Goal: Find specific page/section: Locate a particular part of the current website

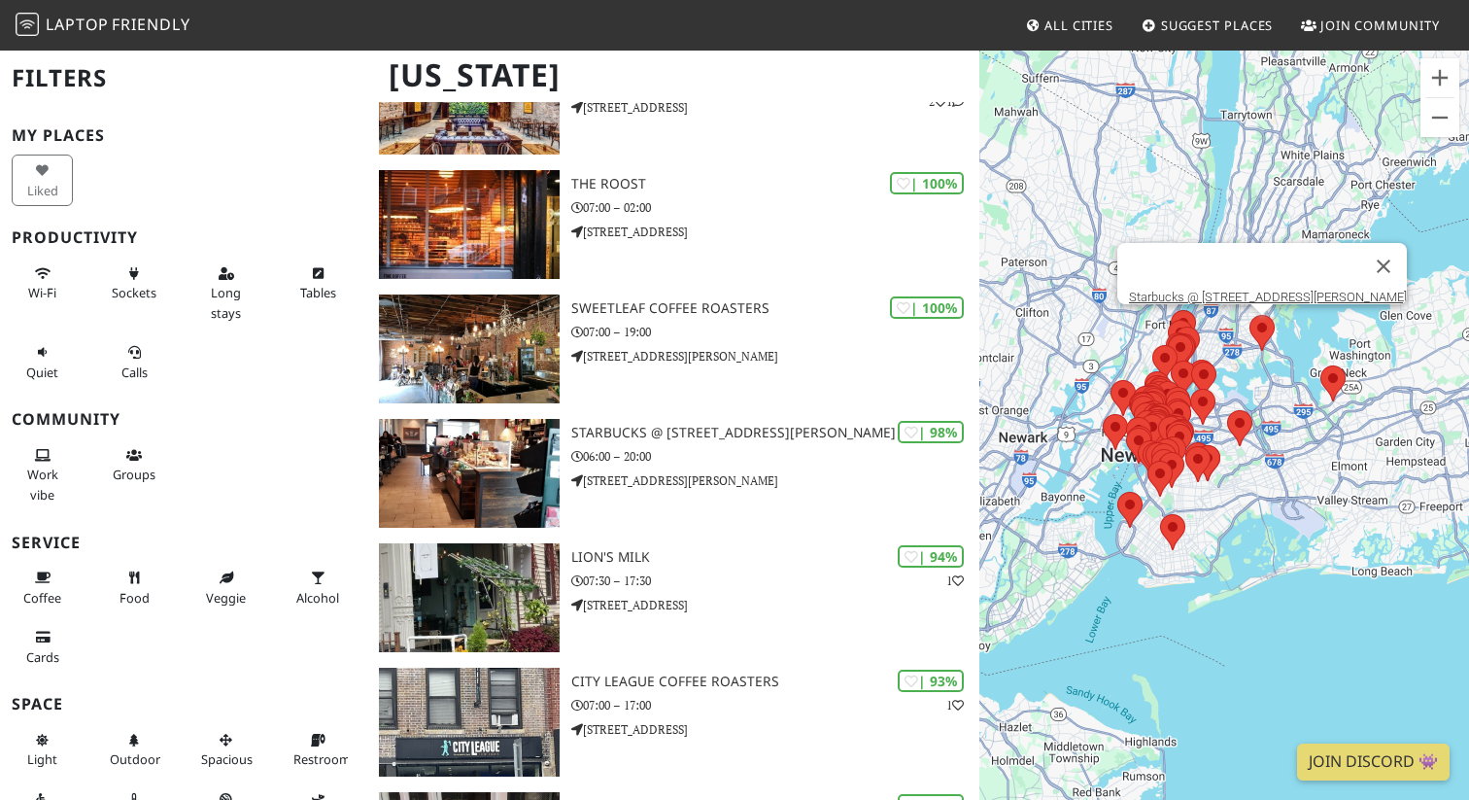
scroll to position [240, 0]
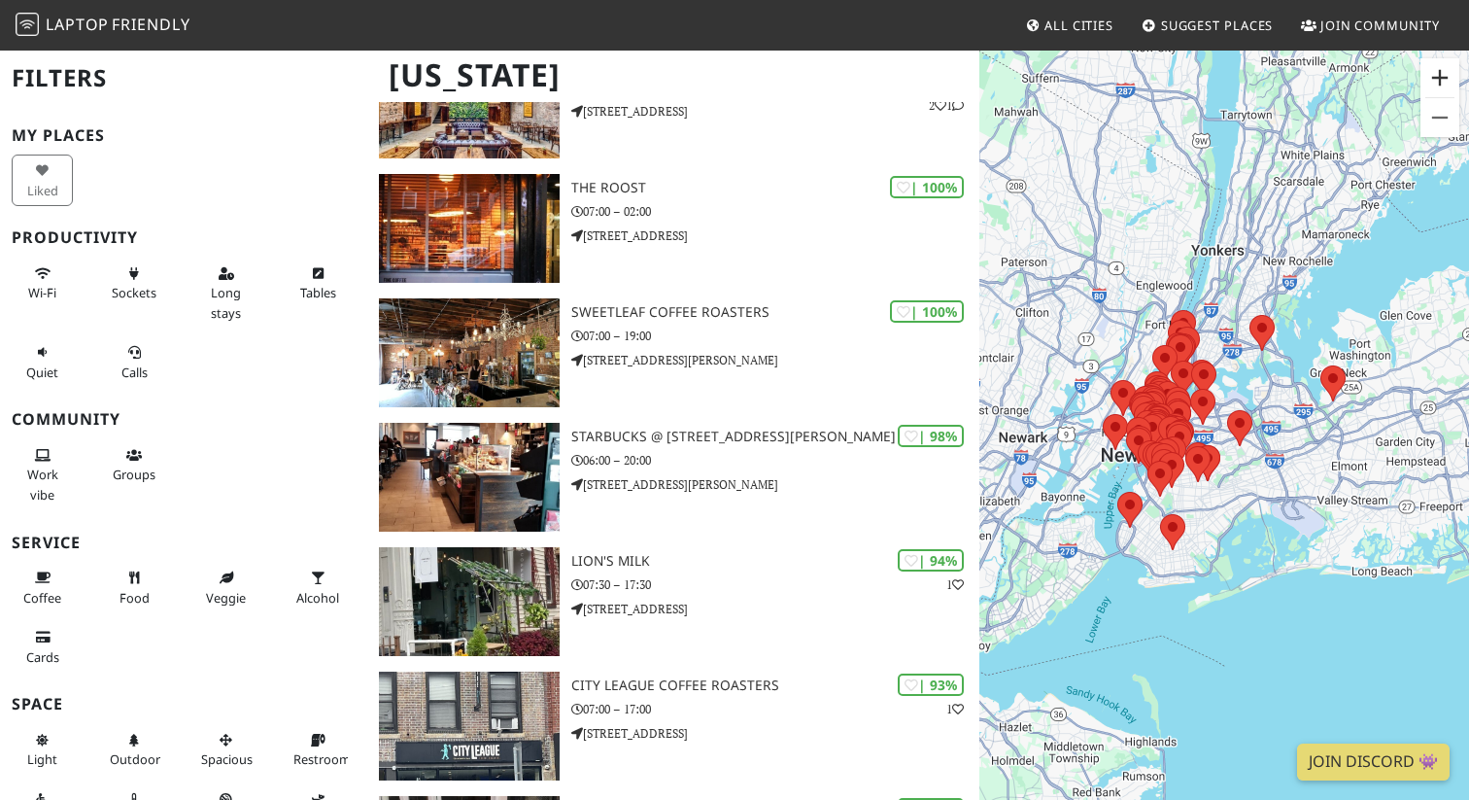
click at [1436, 74] on button "Zoom in" at bounding box center [1440, 77] width 39 height 39
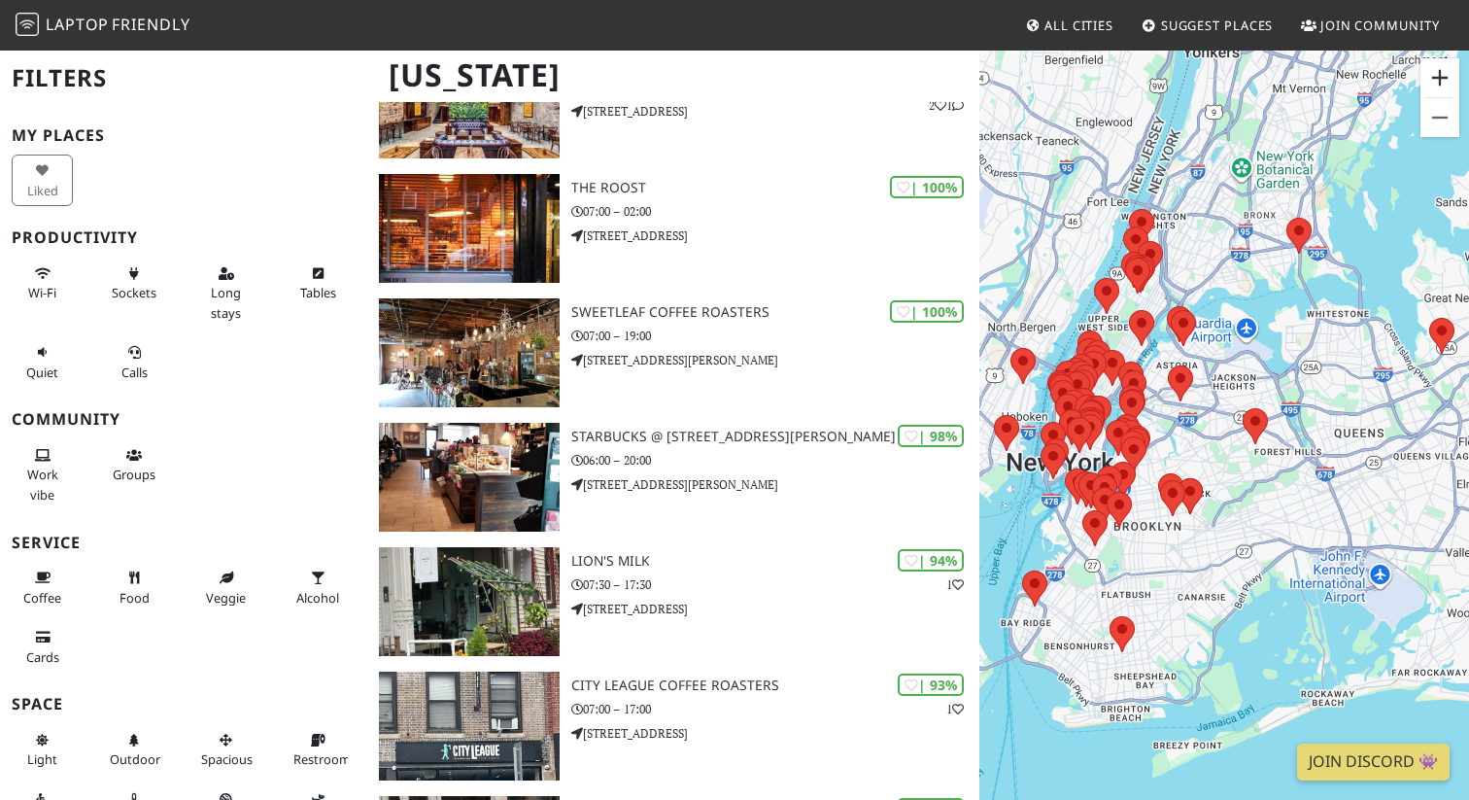
click at [1436, 74] on button "Zoom in" at bounding box center [1440, 77] width 39 height 39
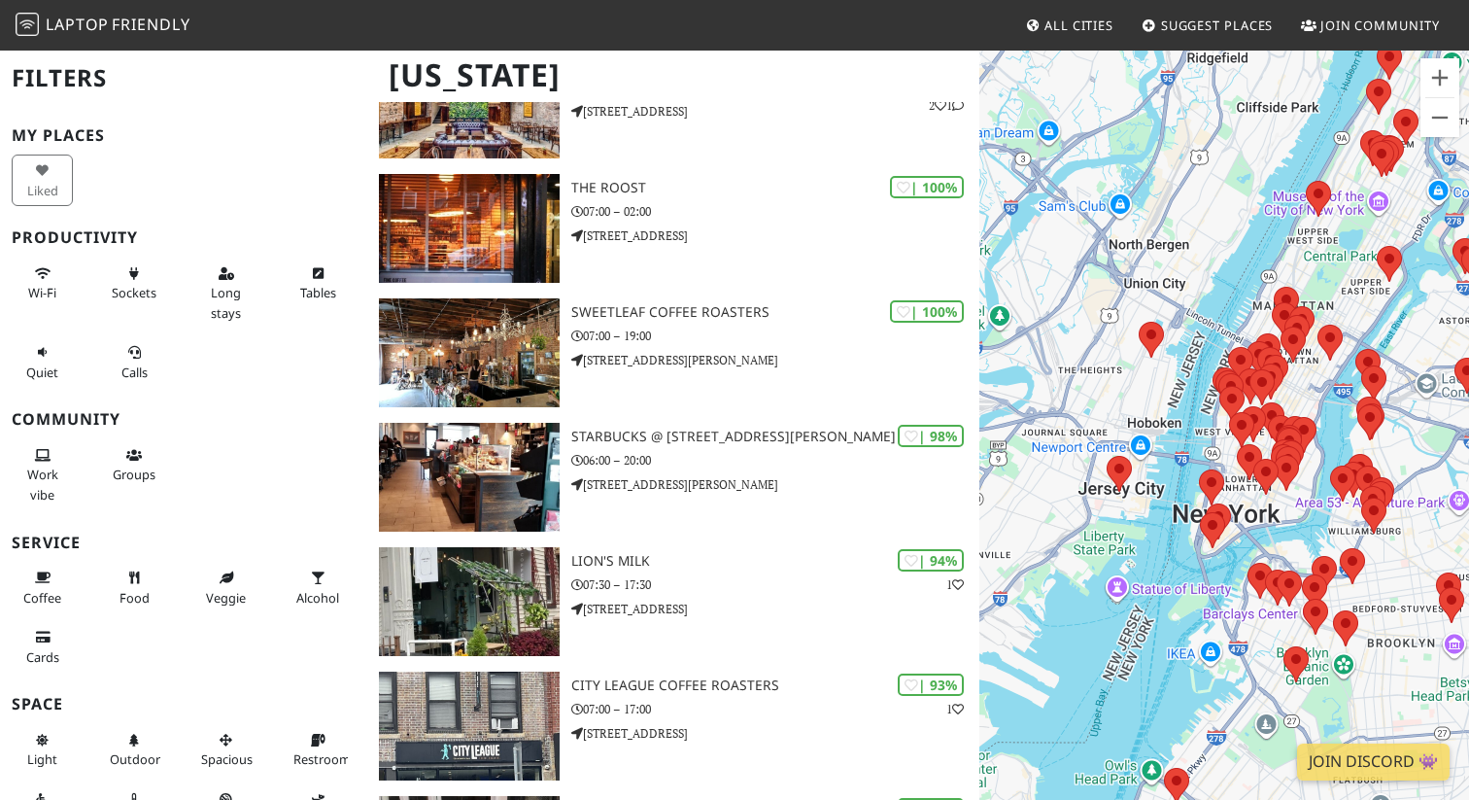
drag, startPoint x: 1052, startPoint y: 346, endPoint x: 1345, endPoint y: 385, distance: 295.1
click at [1345, 385] on div "To navigate, press the arrow keys." at bounding box center [1225, 449] width 490 height 800
click at [1433, 71] on button "Zoom in" at bounding box center [1440, 77] width 39 height 39
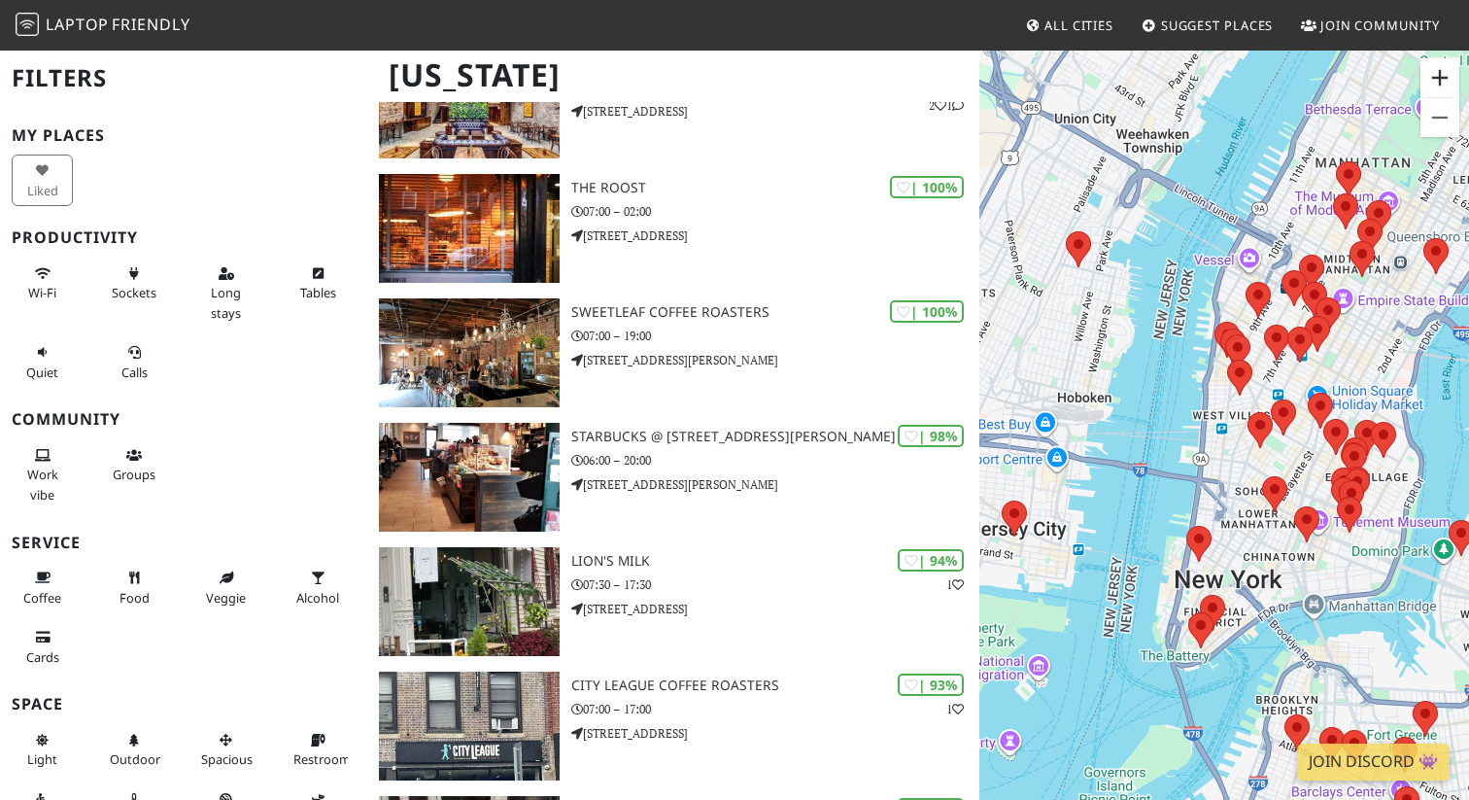
click at [1433, 71] on button "Zoom in" at bounding box center [1440, 77] width 39 height 39
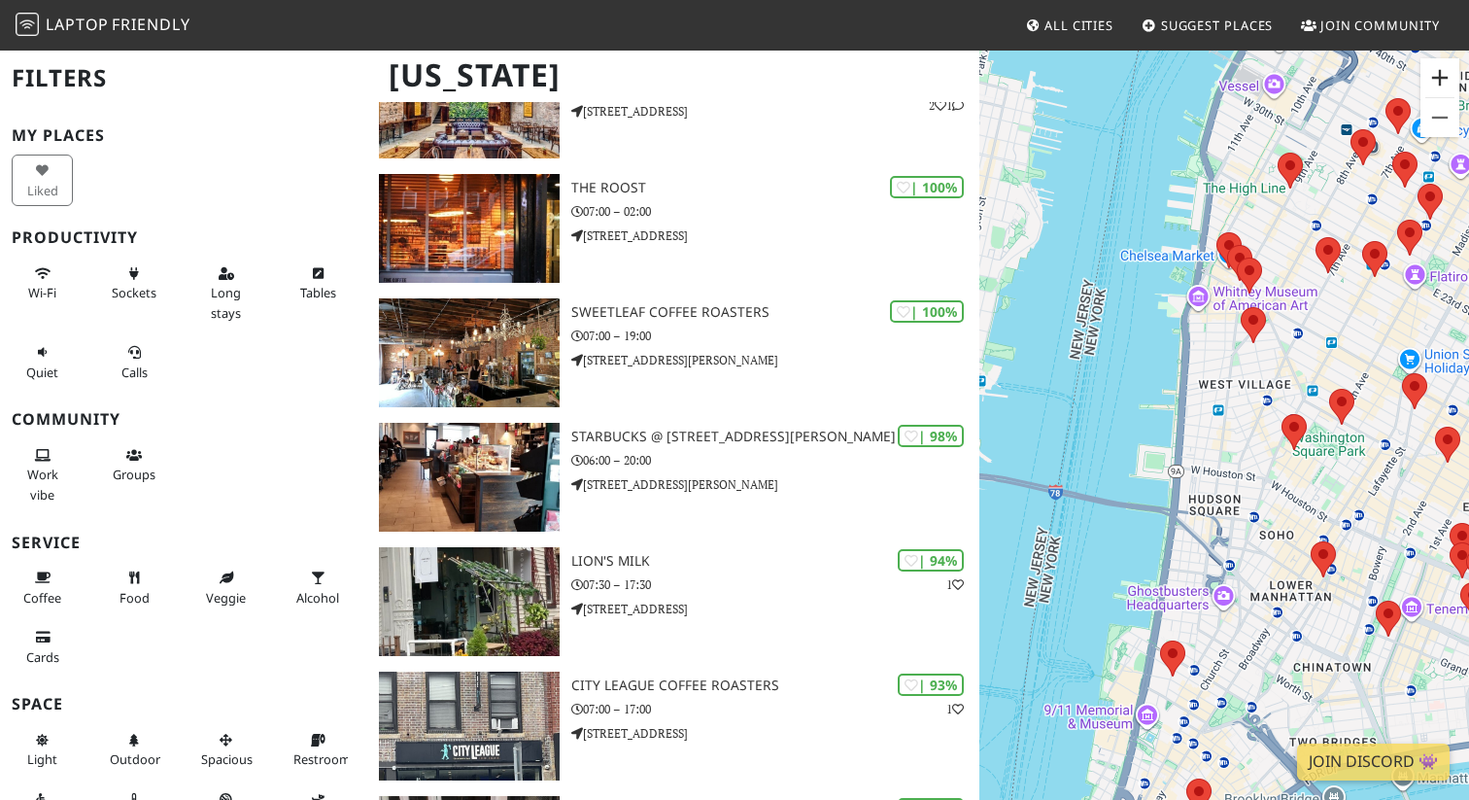
click at [1443, 74] on button "Zoom in" at bounding box center [1440, 77] width 39 height 39
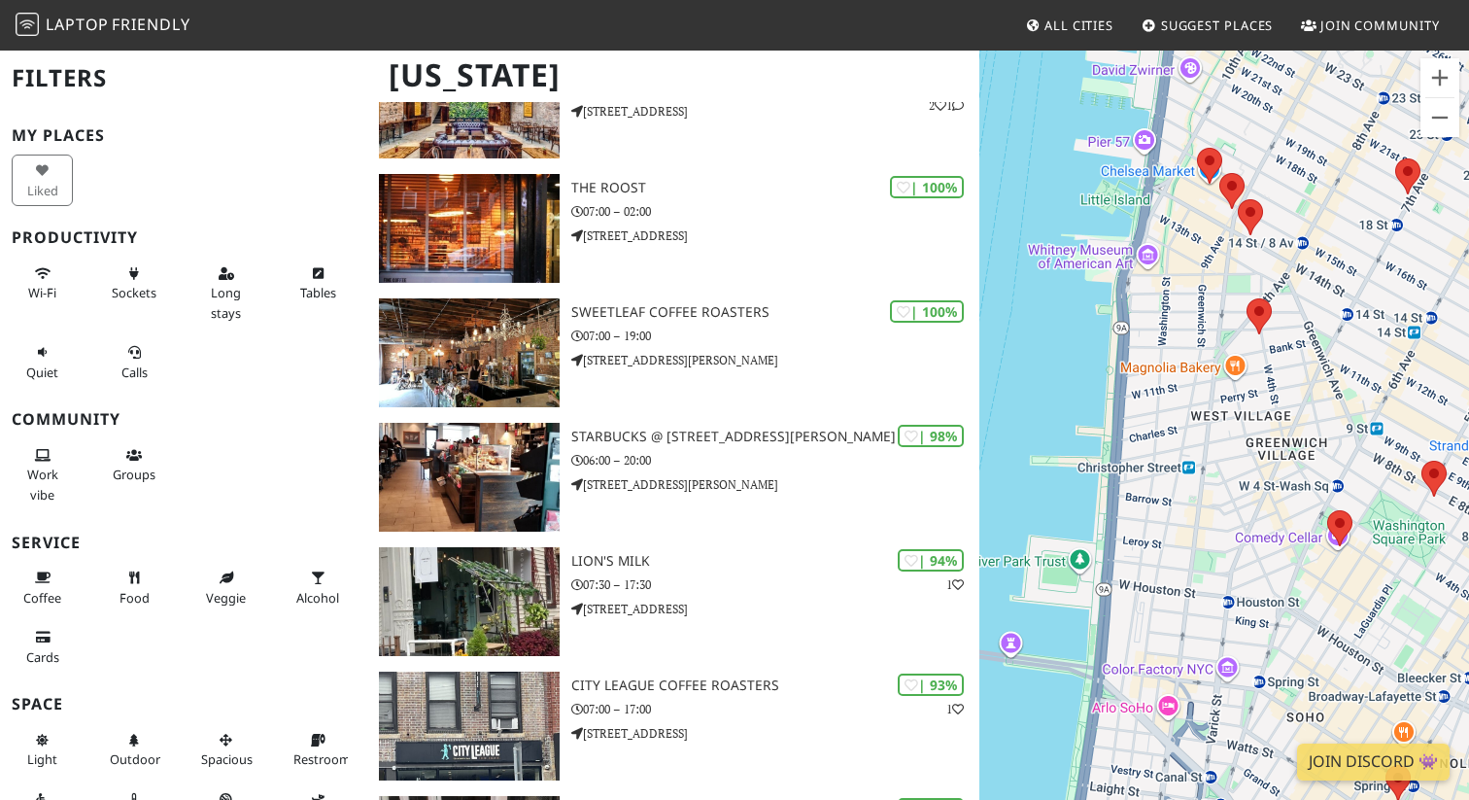
drag, startPoint x: 1220, startPoint y: 224, endPoint x: 1159, endPoint y: 362, distance: 151.0
click at [1159, 362] on div "To navigate, press the arrow keys." at bounding box center [1225, 449] width 490 height 800
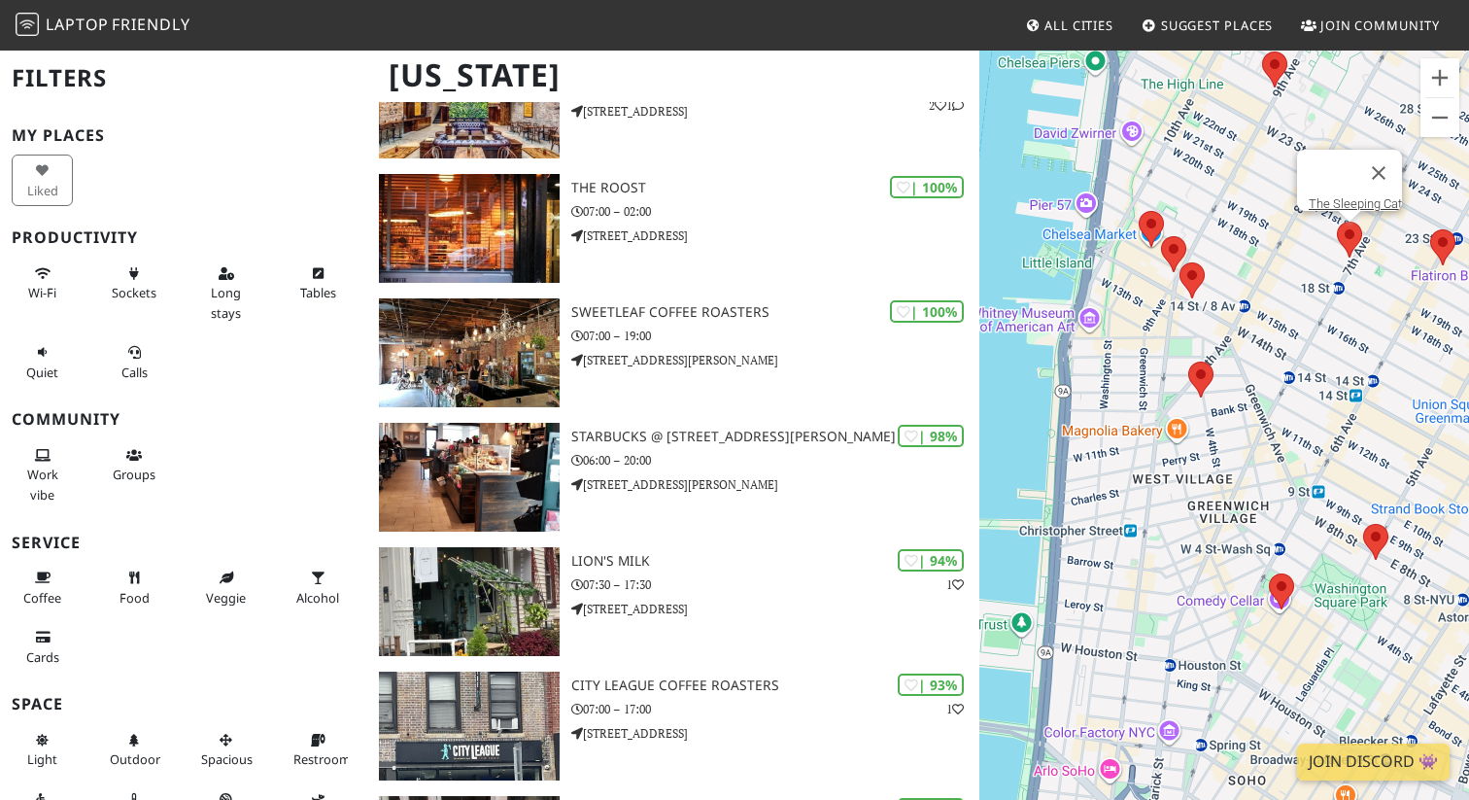
click at [1337, 222] on area at bounding box center [1337, 222] width 0 height 0
click at [1345, 196] on link "The Sleeping Cat" at bounding box center [1355, 203] width 93 height 15
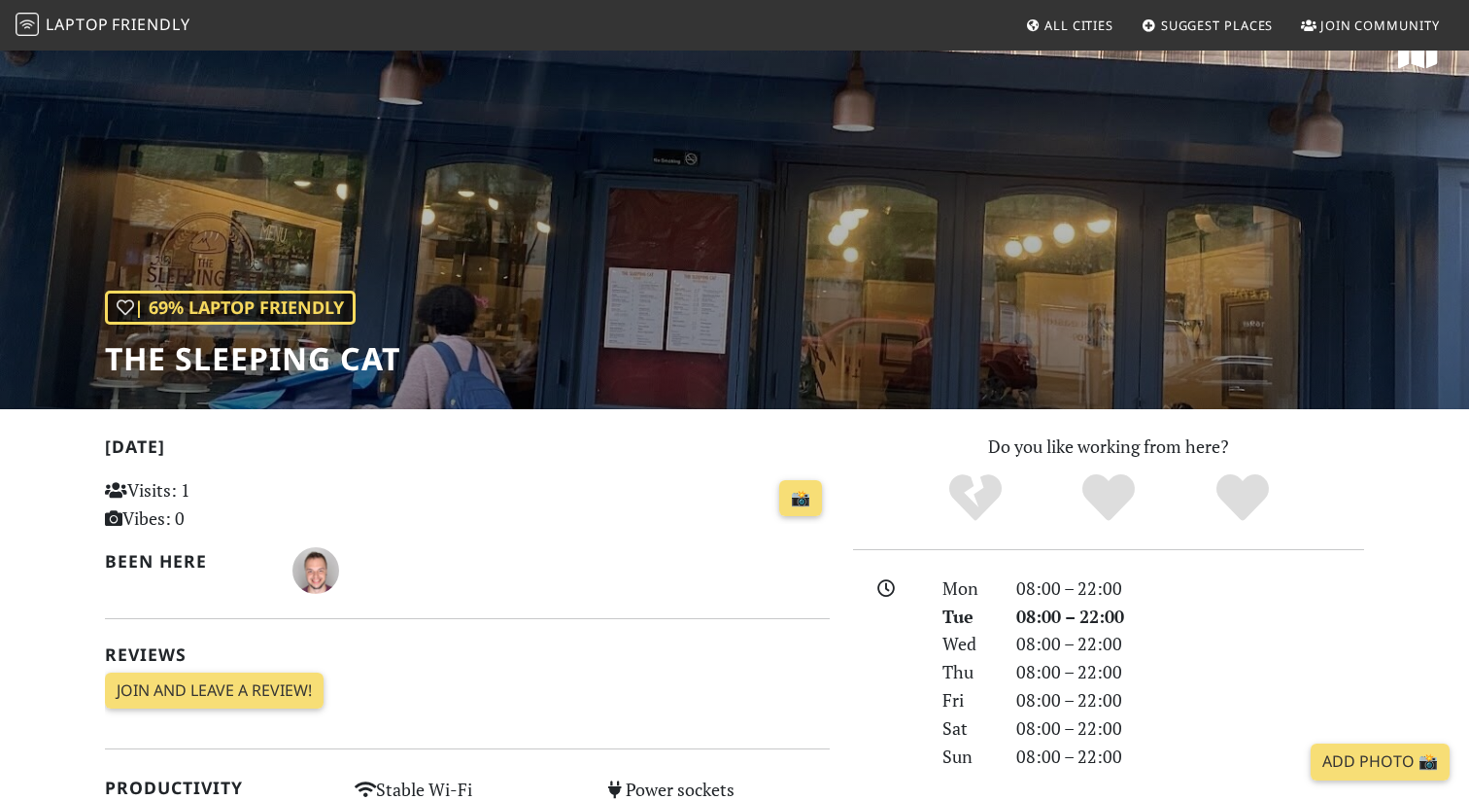
scroll to position [9, 0]
